Goal: Task Accomplishment & Management: Use online tool/utility

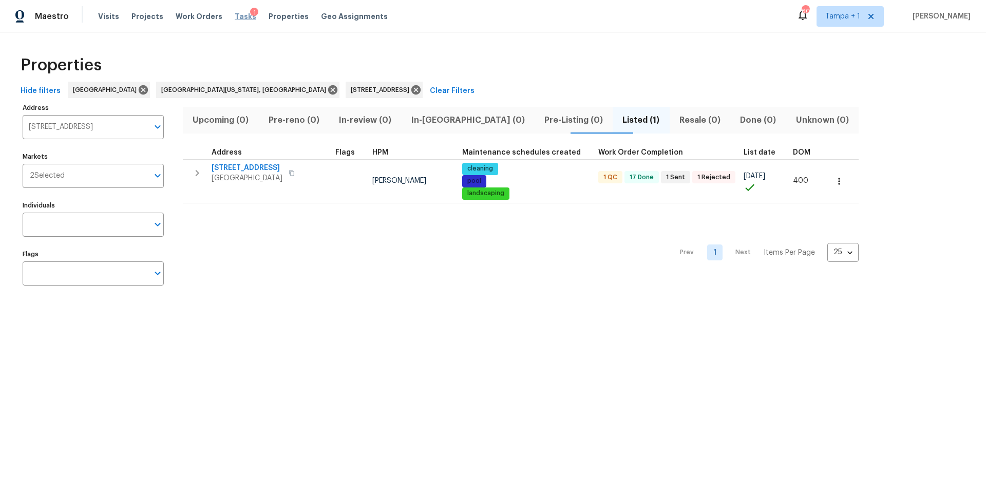
click at [237, 18] on span "Tasks" at bounding box center [246, 16] width 22 height 7
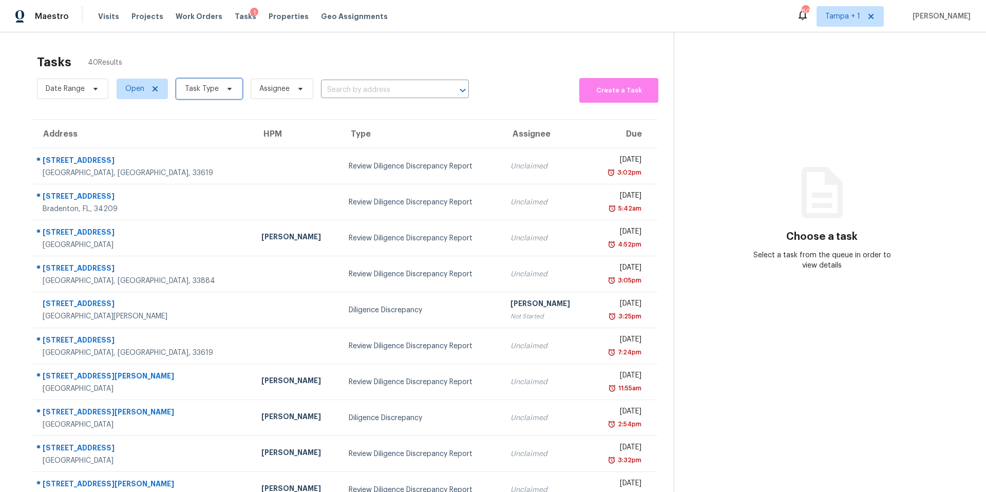
click at [190, 92] on span "Task Type" at bounding box center [202, 89] width 34 height 10
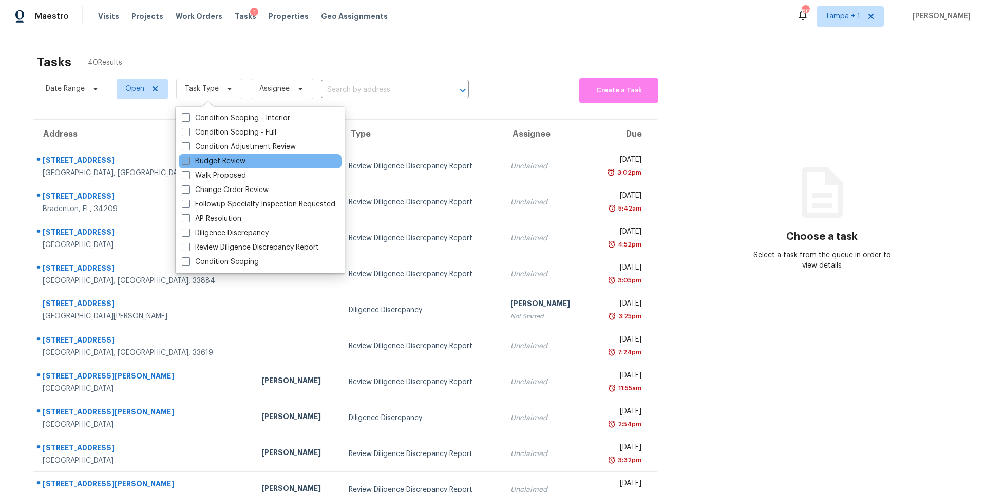
click at [232, 162] on label "Budget Review" at bounding box center [214, 161] width 64 height 10
click at [189, 162] on input "Budget Review" at bounding box center [185, 159] width 7 height 7
checkbox input "true"
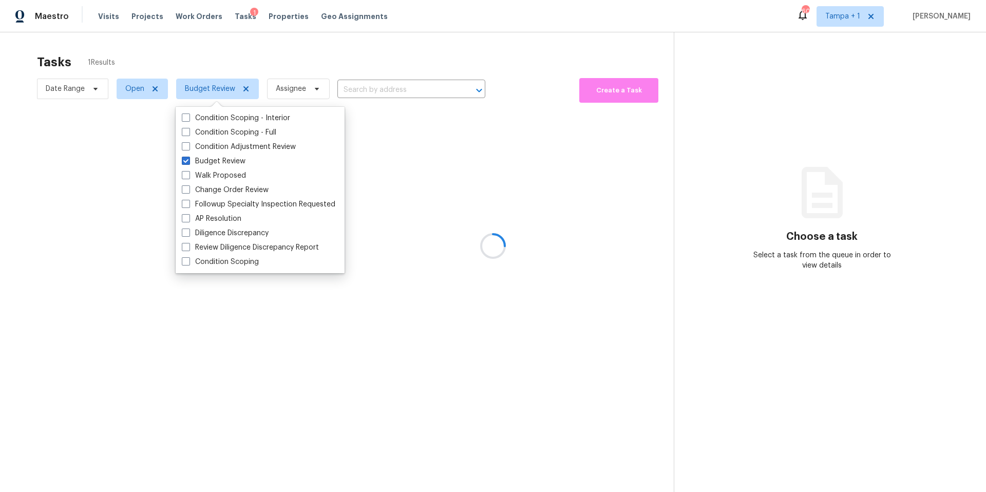
click at [323, 51] on div at bounding box center [493, 246] width 986 height 492
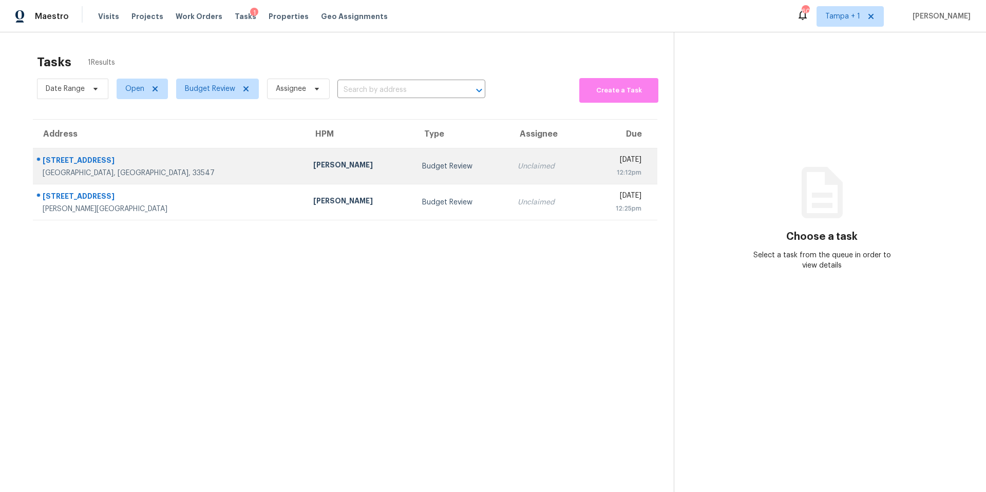
click at [313, 163] on div "Paul Springer" at bounding box center [359, 166] width 92 height 13
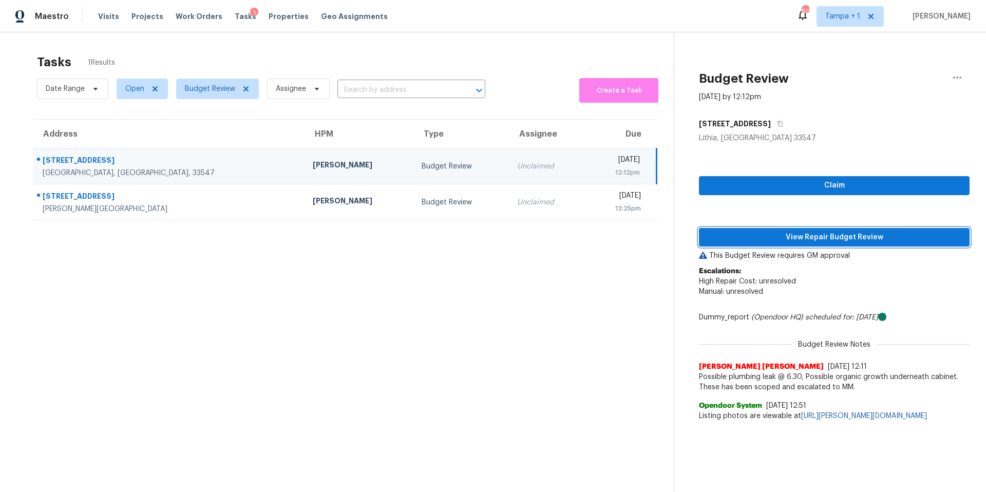
click at [812, 240] on span "View Repair Budget Review" at bounding box center [834, 237] width 254 height 13
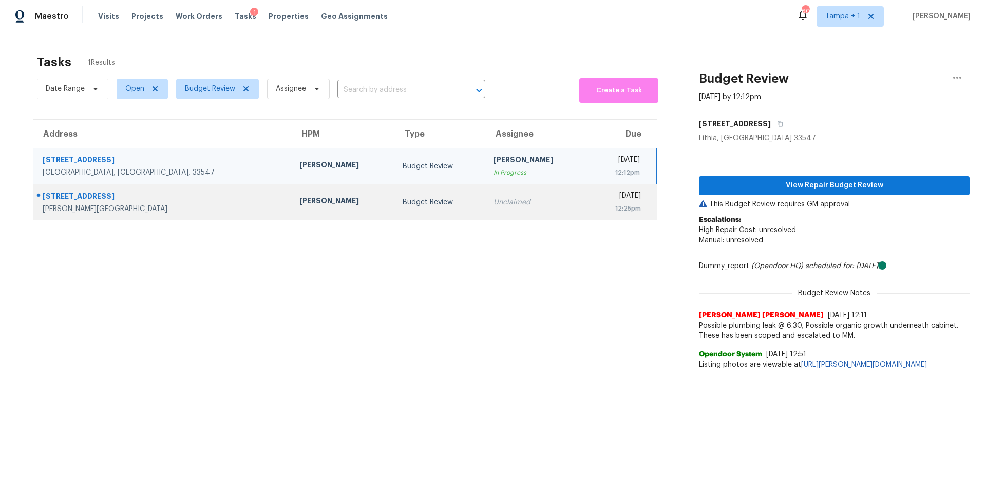
click at [299, 206] on div "Mat Smith" at bounding box center [342, 202] width 87 height 13
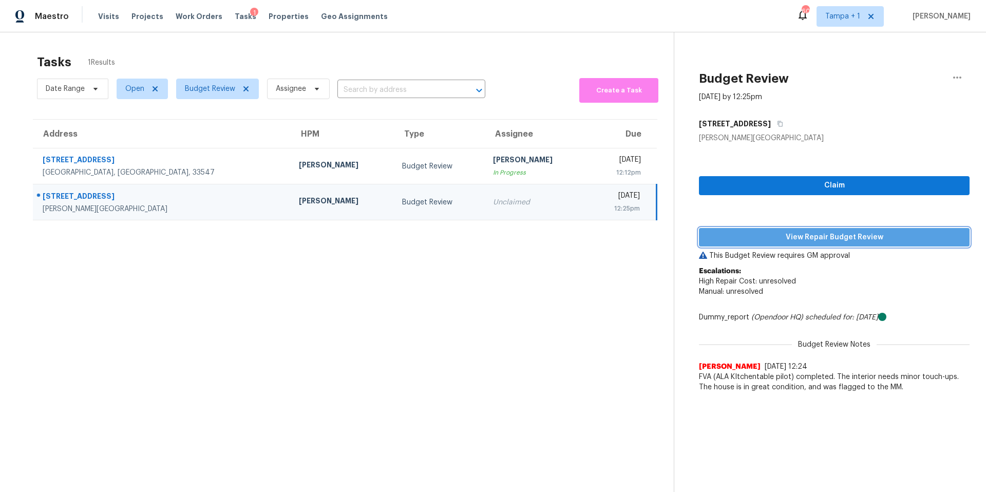
click at [815, 232] on span "View Repair Budget Review" at bounding box center [834, 237] width 254 height 13
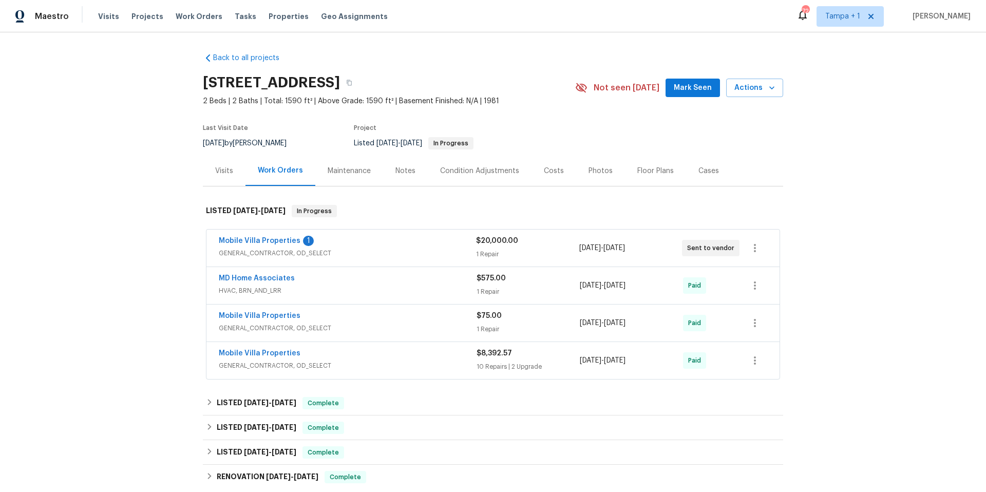
click at [400, 243] on div "Mobile Villa Properties 1" at bounding box center [347, 242] width 257 height 12
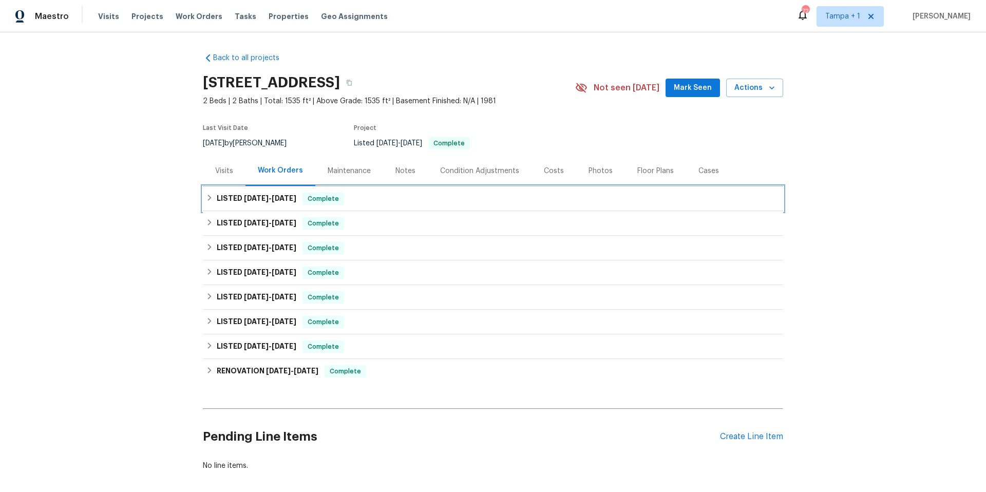
click at [271, 199] on span "7/30/25 - 8/8/25" at bounding box center [270, 198] width 52 height 7
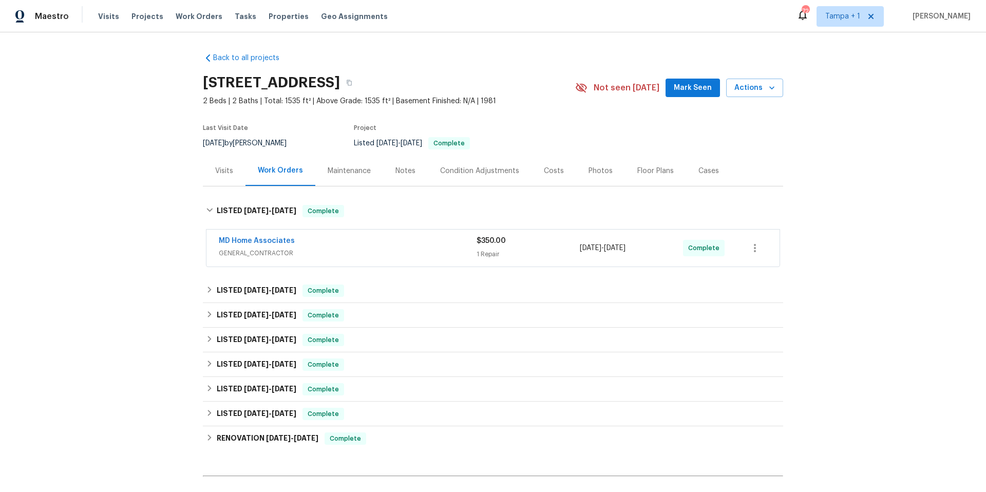
click at [342, 257] on span "GENERAL_CONTRACTOR" at bounding box center [348, 253] width 258 height 10
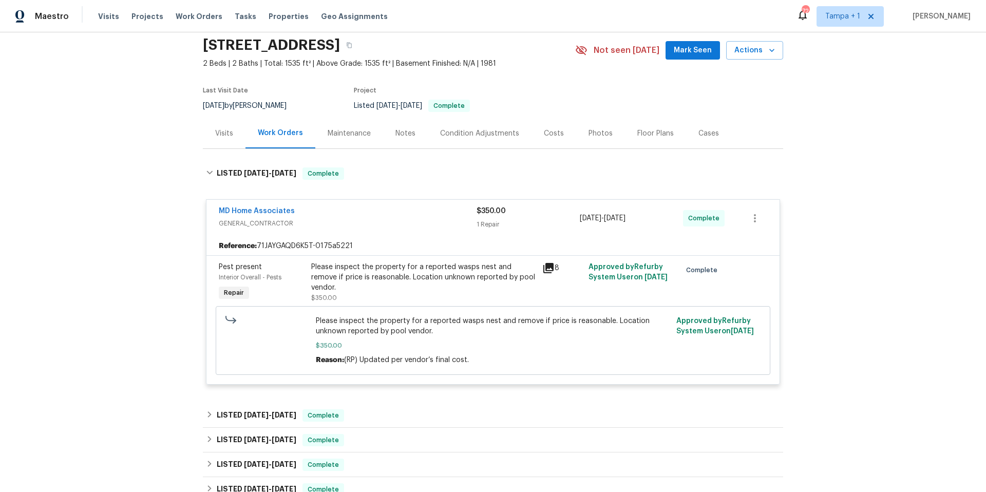
scroll to position [93, 0]
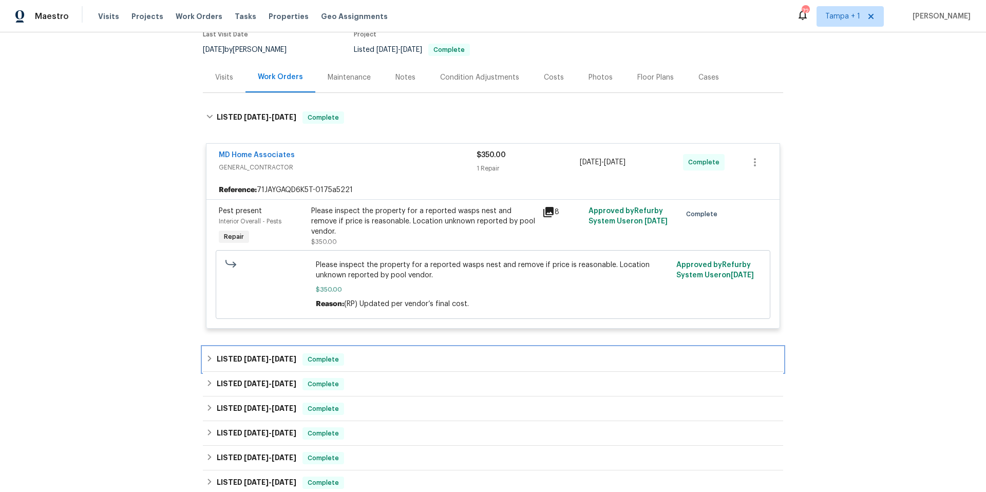
click at [386, 353] on div "LISTED 5/12/25 - 6/18/25 Complete" at bounding box center [493, 359] width 574 height 12
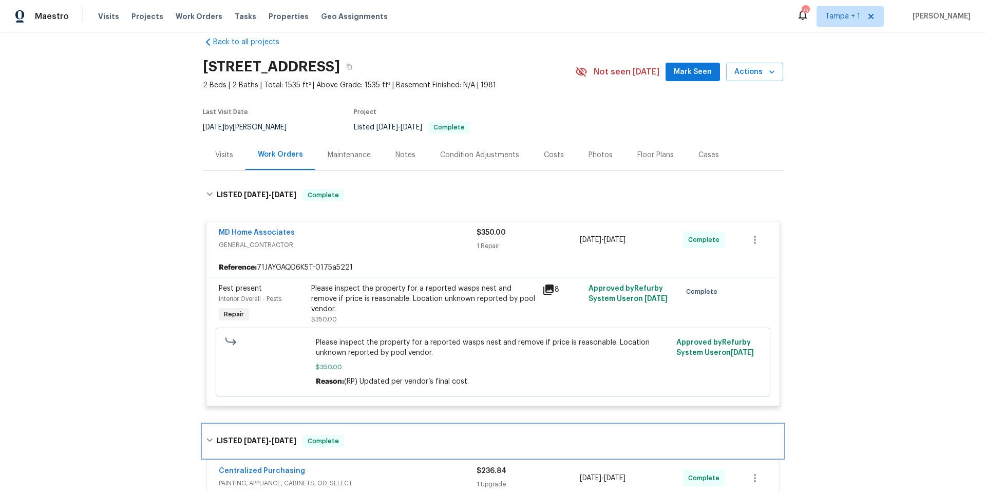
scroll to position [0, 0]
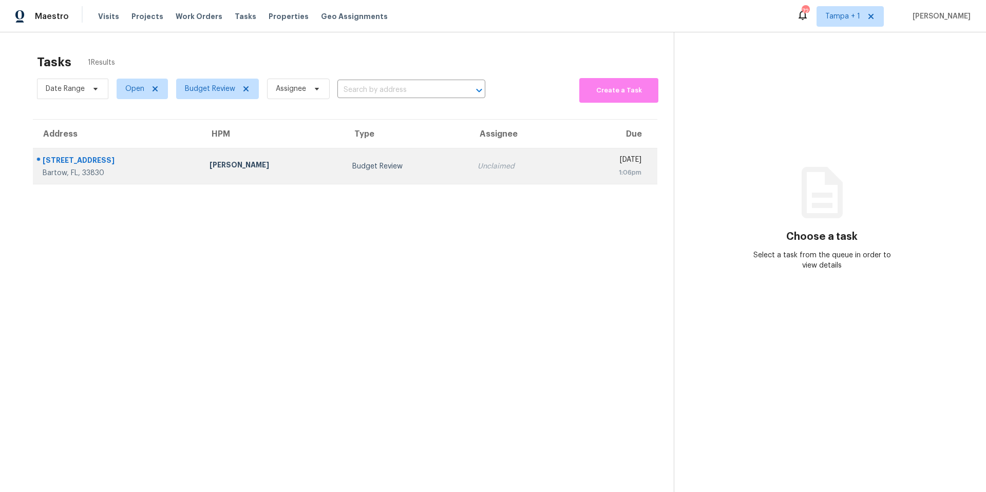
click at [218, 151] on td "Nick Christian" at bounding box center [272, 166] width 143 height 36
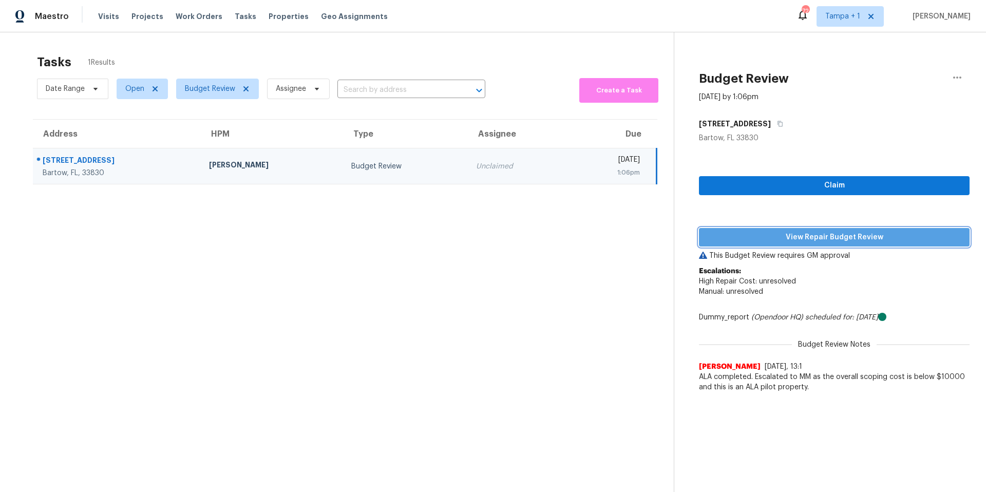
click at [825, 238] on span "View Repair Budget Review" at bounding box center [834, 237] width 254 height 13
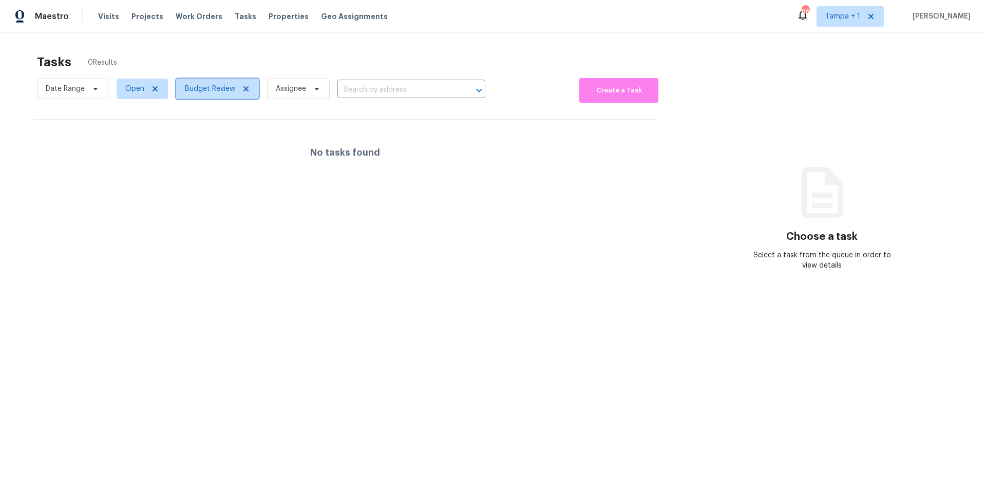
click at [207, 89] on span "Budget Review" at bounding box center [210, 89] width 50 height 10
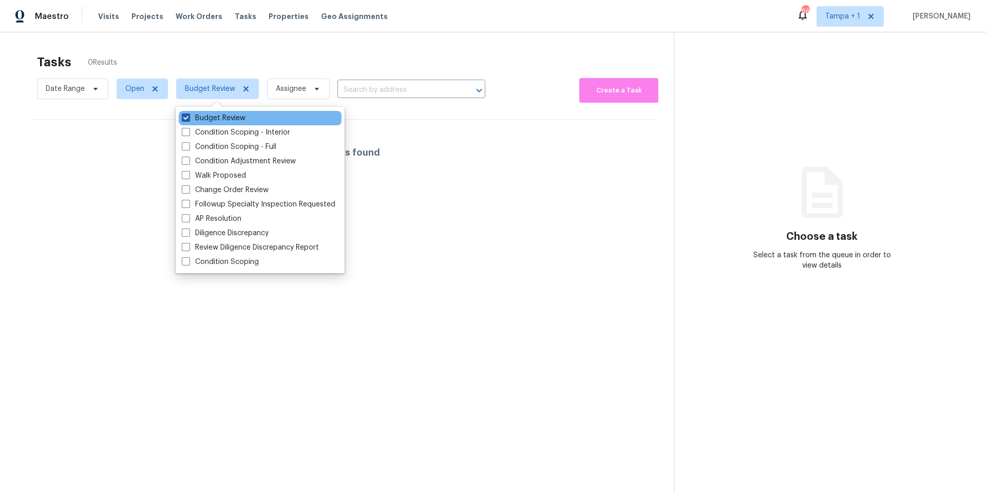
click at [205, 113] on label "Budget Review" at bounding box center [214, 118] width 64 height 10
click at [189, 113] on input "Budget Review" at bounding box center [185, 116] width 7 height 7
checkbox input "false"
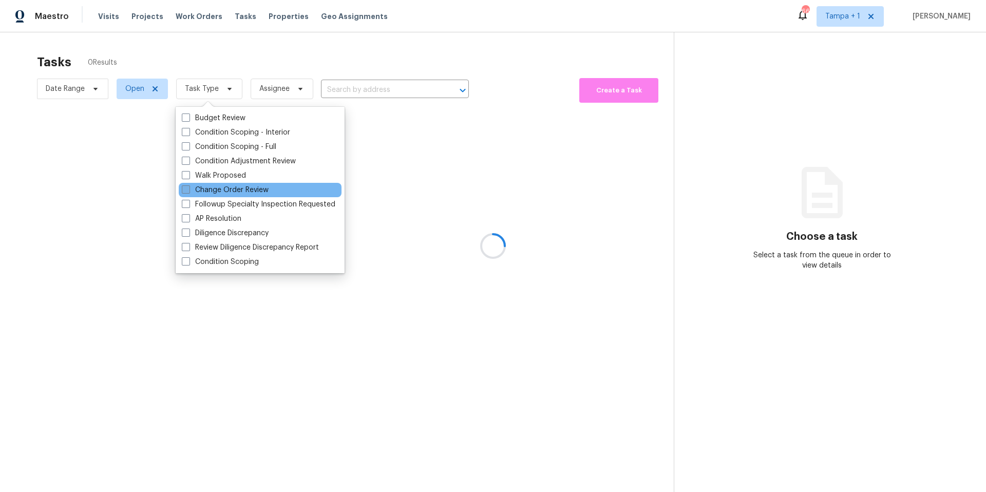
click at [210, 189] on label "Change Order Review" at bounding box center [225, 190] width 87 height 10
click at [189, 189] on input "Change Order Review" at bounding box center [185, 188] width 7 height 7
checkbox input "true"
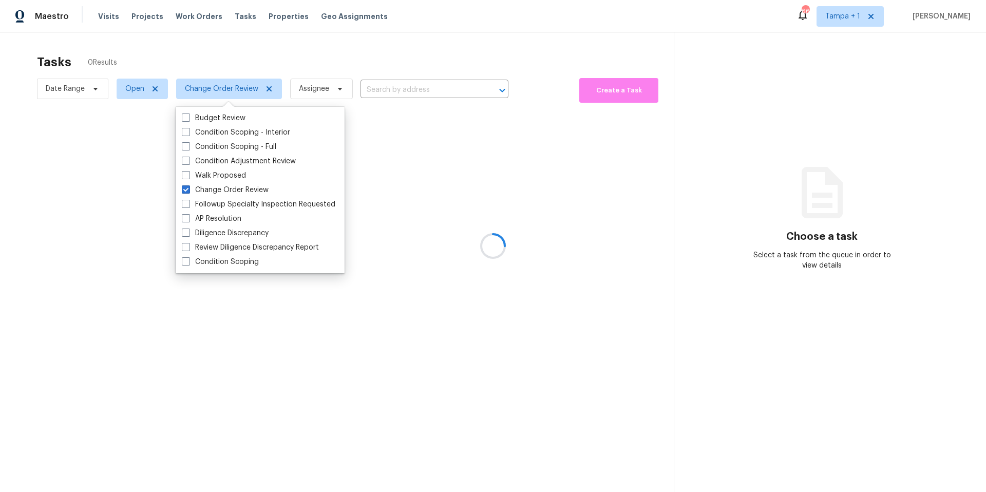
click at [293, 39] on div at bounding box center [493, 246] width 986 height 492
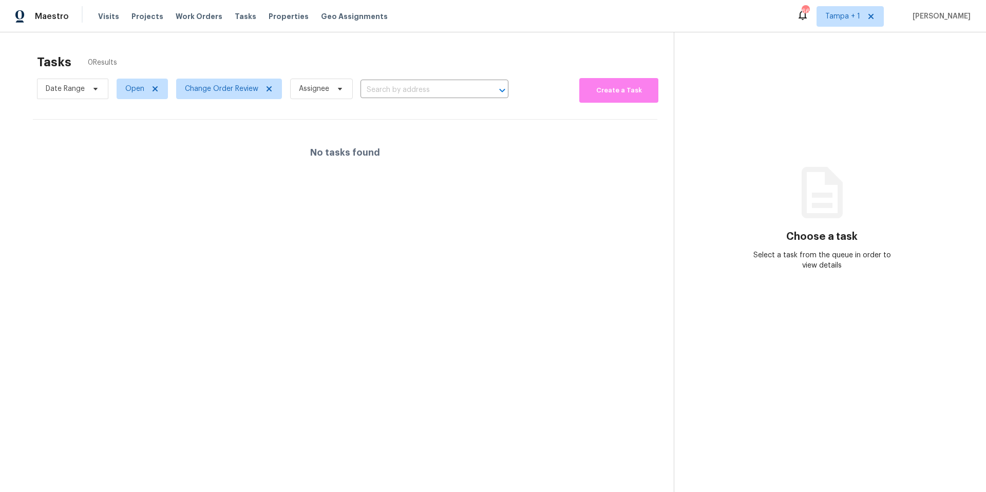
click at [222, 171] on div "No tasks found" at bounding box center [345, 153] width 625 height 66
click at [211, 87] on span "Change Order Review" at bounding box center [221, 89] width 73 height 10
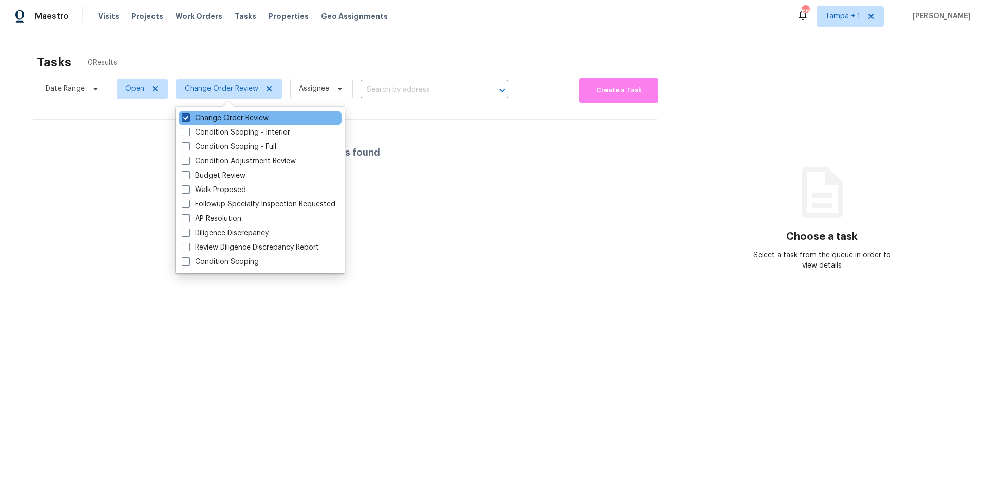
click at [187, 116] on span at bounding box center [186, 118] width 8 height 8
click at [187, 116] on input "Change Order Review" at bounding box center [185, 116] width 7 height 7
checkbox input "false"
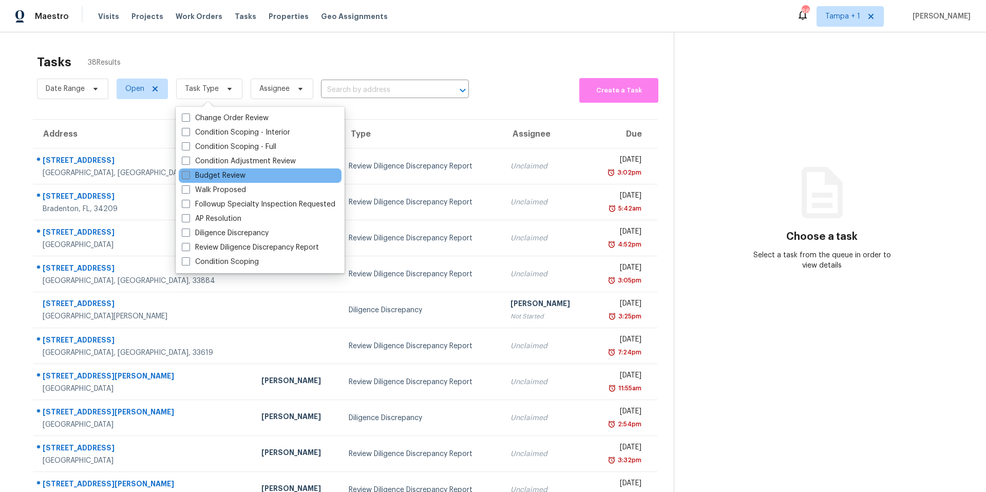
click at [202, 171] on label "Budget Review" at bounding box center [214, 176] width 64 height 10
click at [189, 171] on input "Budget Review" at bounding box center [185, 174] width 7 height 7
checkbox input "true"
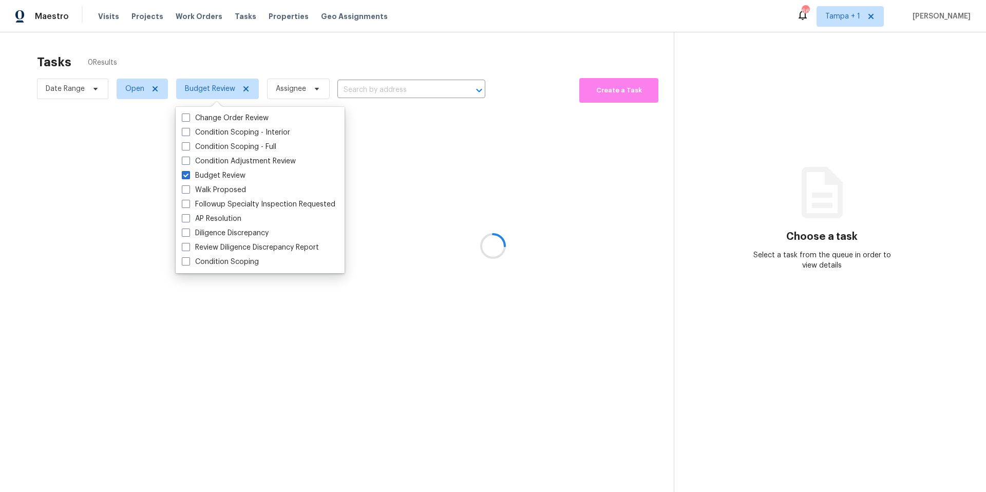
click at [297, 56] on div at bounding box center [493, 246] width 986 height 492
